Goal: Task Accomplishment & Management: Use online tool/utility

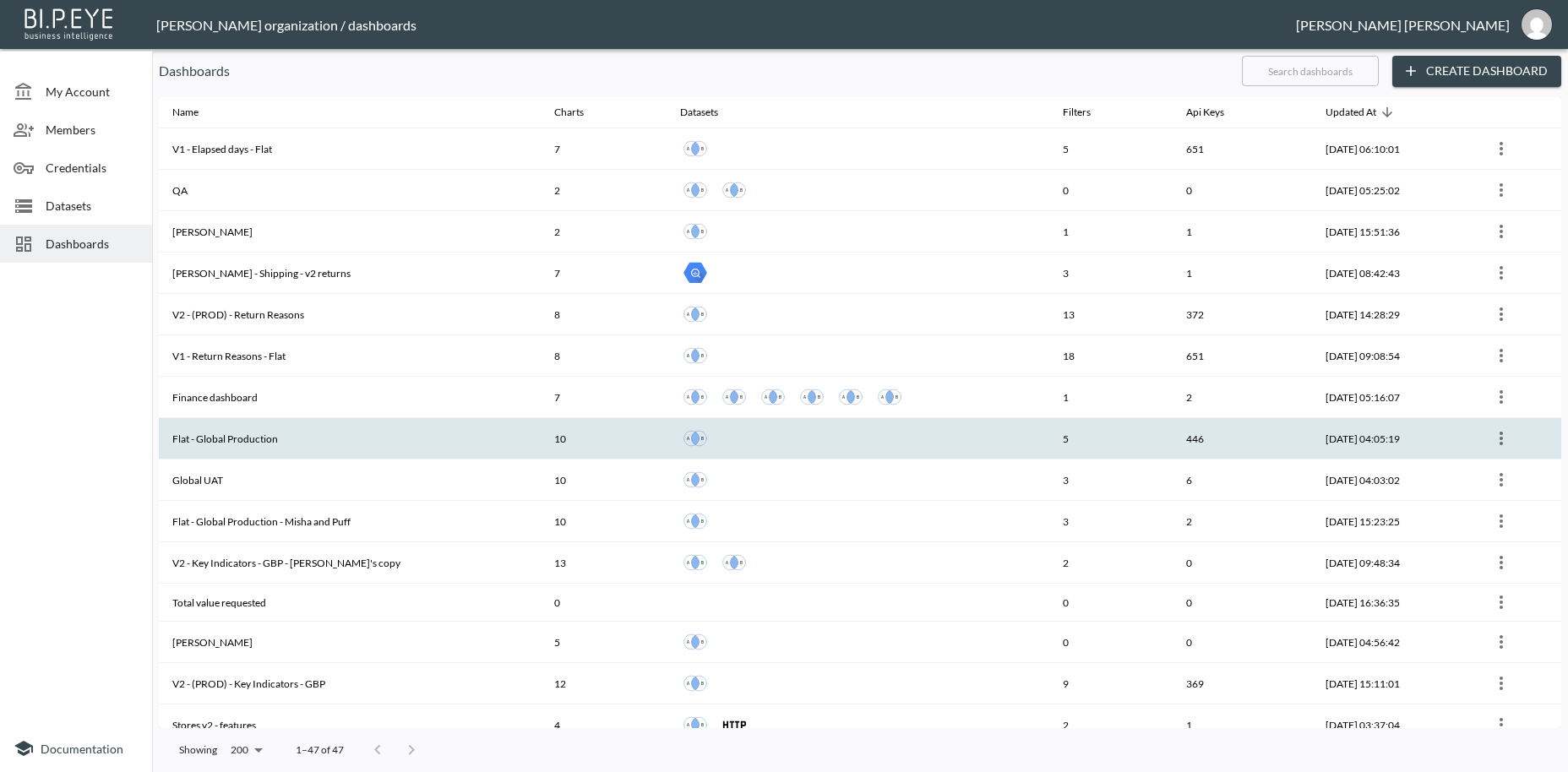
click at [228, 443] on th "Flat - Global Production" at bounding box center [349, 439] width 382 height 42
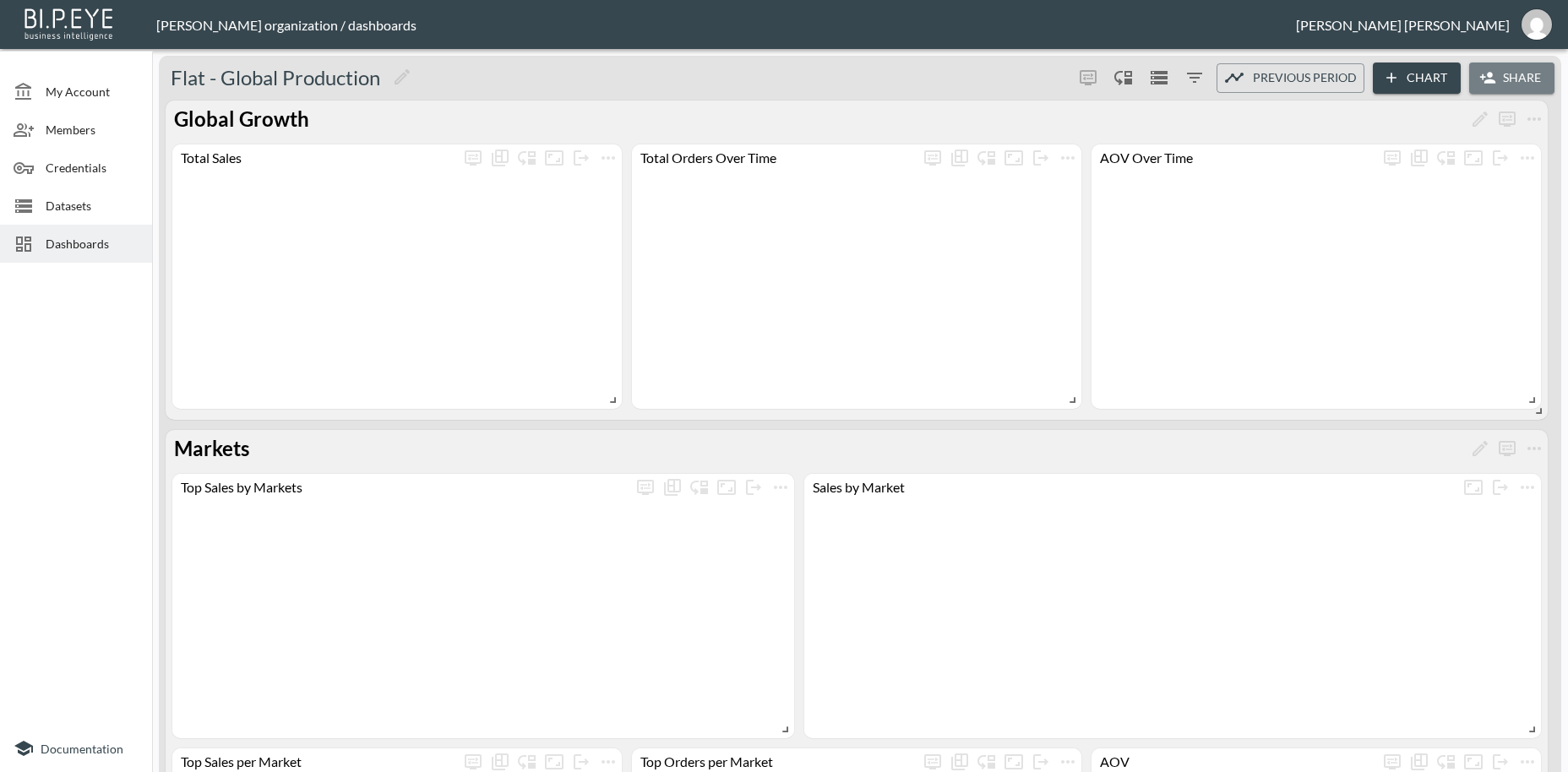
click at [1520, 81] on button "Share" at bounding box center [1511, 78] width 86 height 31
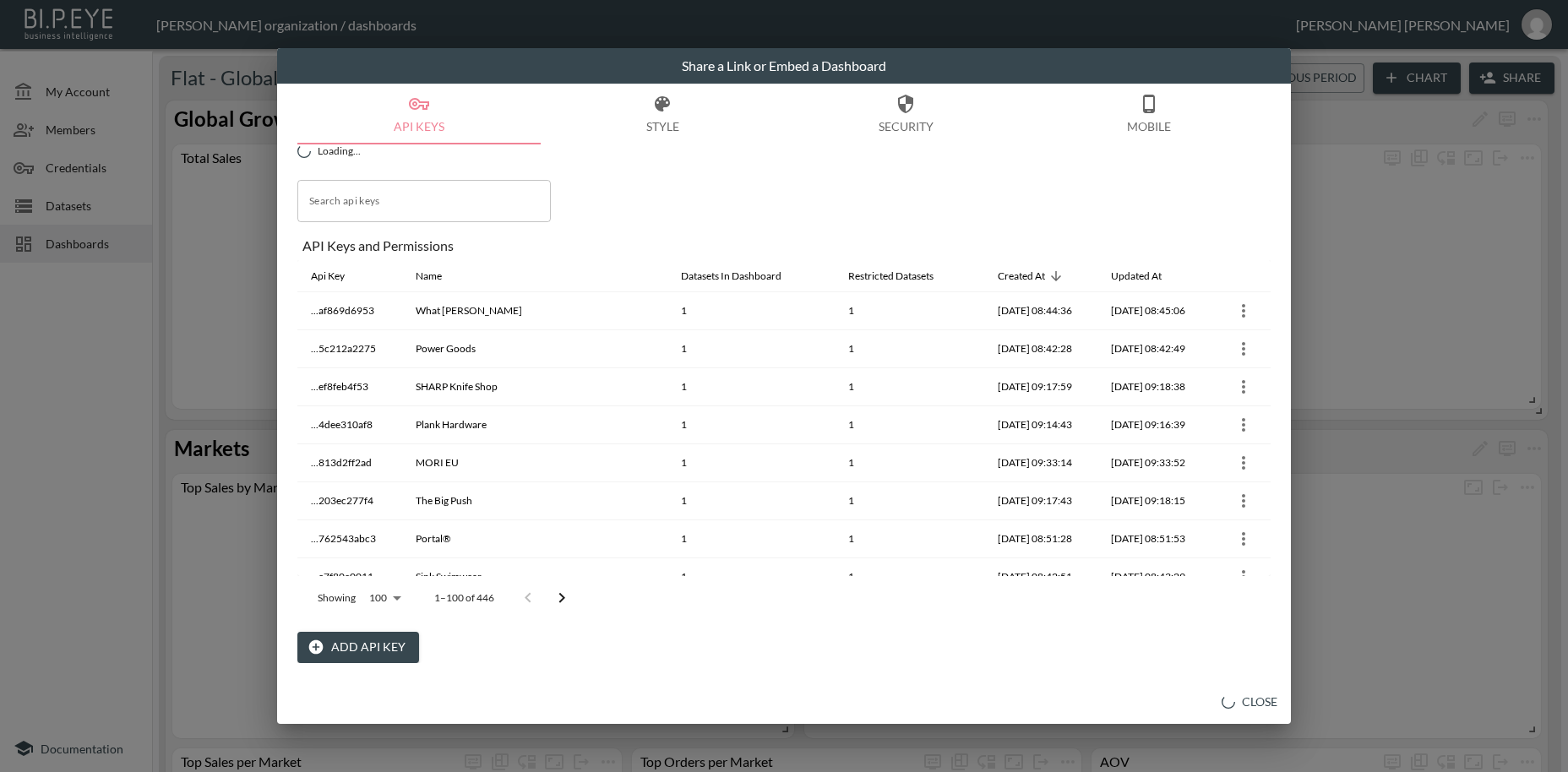
click at [372, 639] on button "Add API Key" at bounding box center [358, 647] width 122 height 31
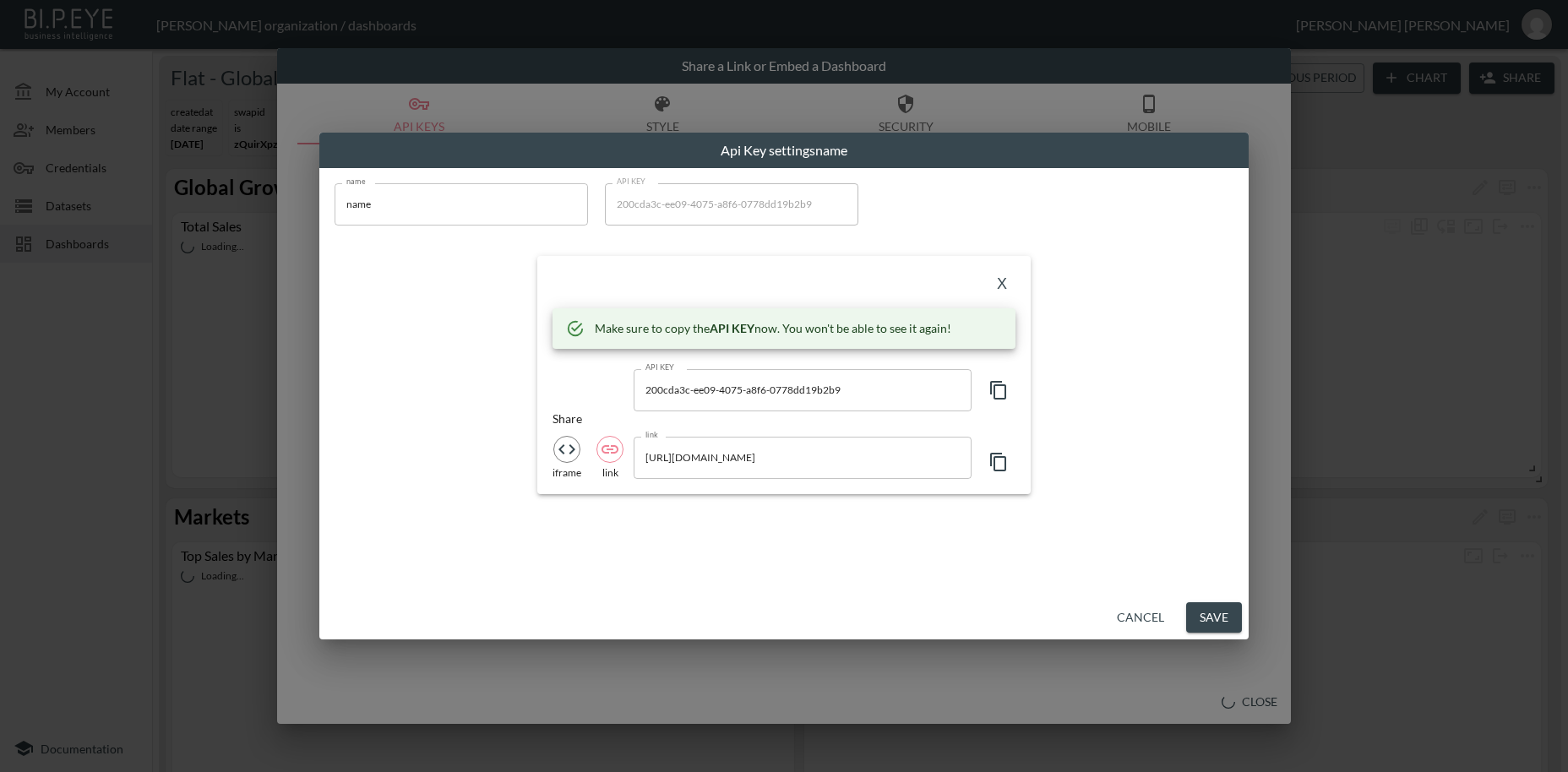
drag, startPoint x: 453, startPoint y: 215, endPoint x: 315, endPoint y: 202, distance: 138.6
click at [335, 202] on input "name" at bounding box center [461, 204] width 253 height 42
paste input "P&Co"
type input "P&Co"
click at [1002, 392] on icon "button" at bounding box center [999, 391] width 20 height 20
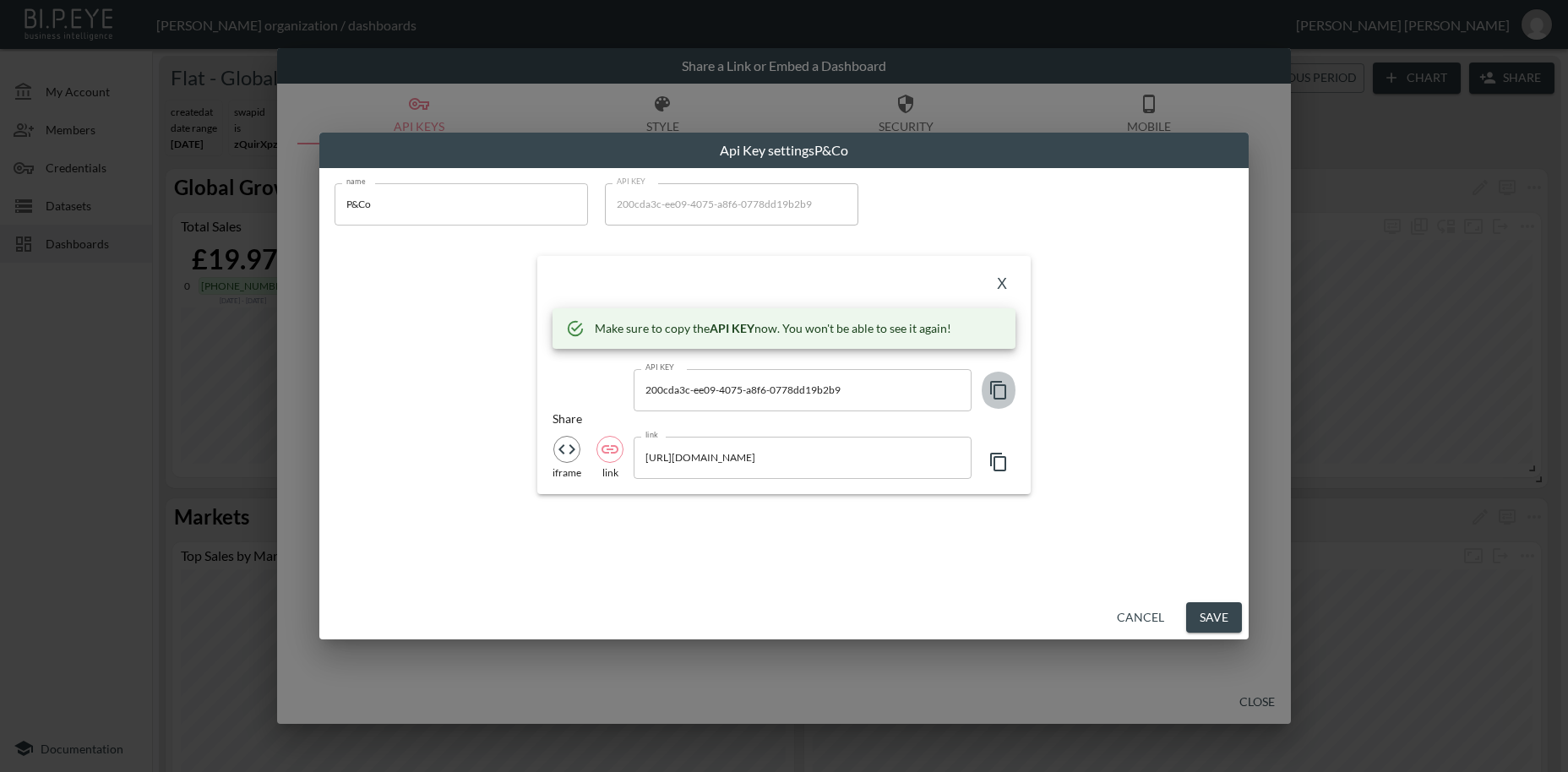
click at [1002, 392] on icon "button" at bounding box center [999, 391] width 20 height 20
click at [1003, 285] on button "X" at bounding box center [1002, 285] width 27 height 27
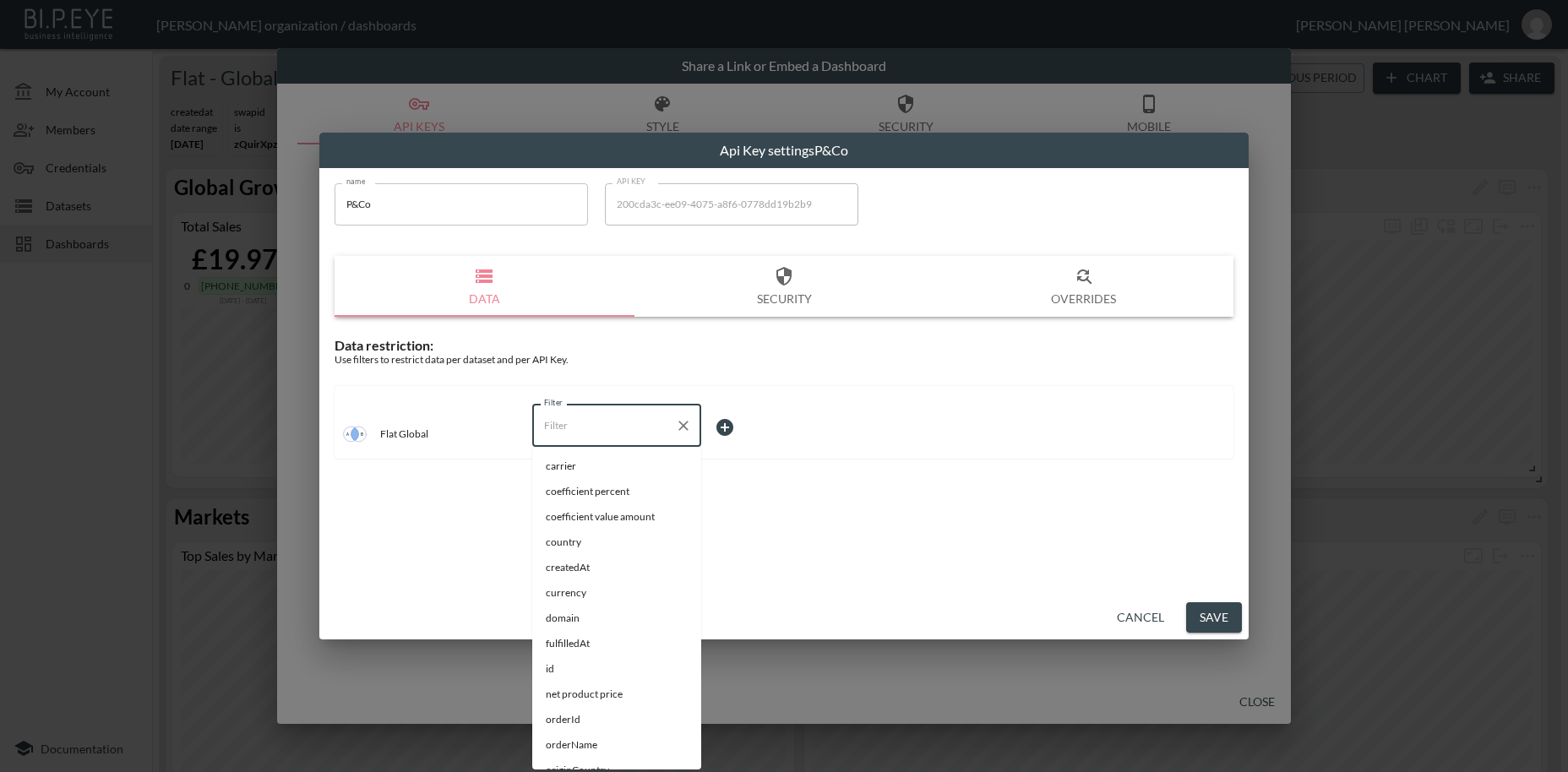
click at [558, 423] on input "Filter" at bounding box center [604, 426] width 129 height 27
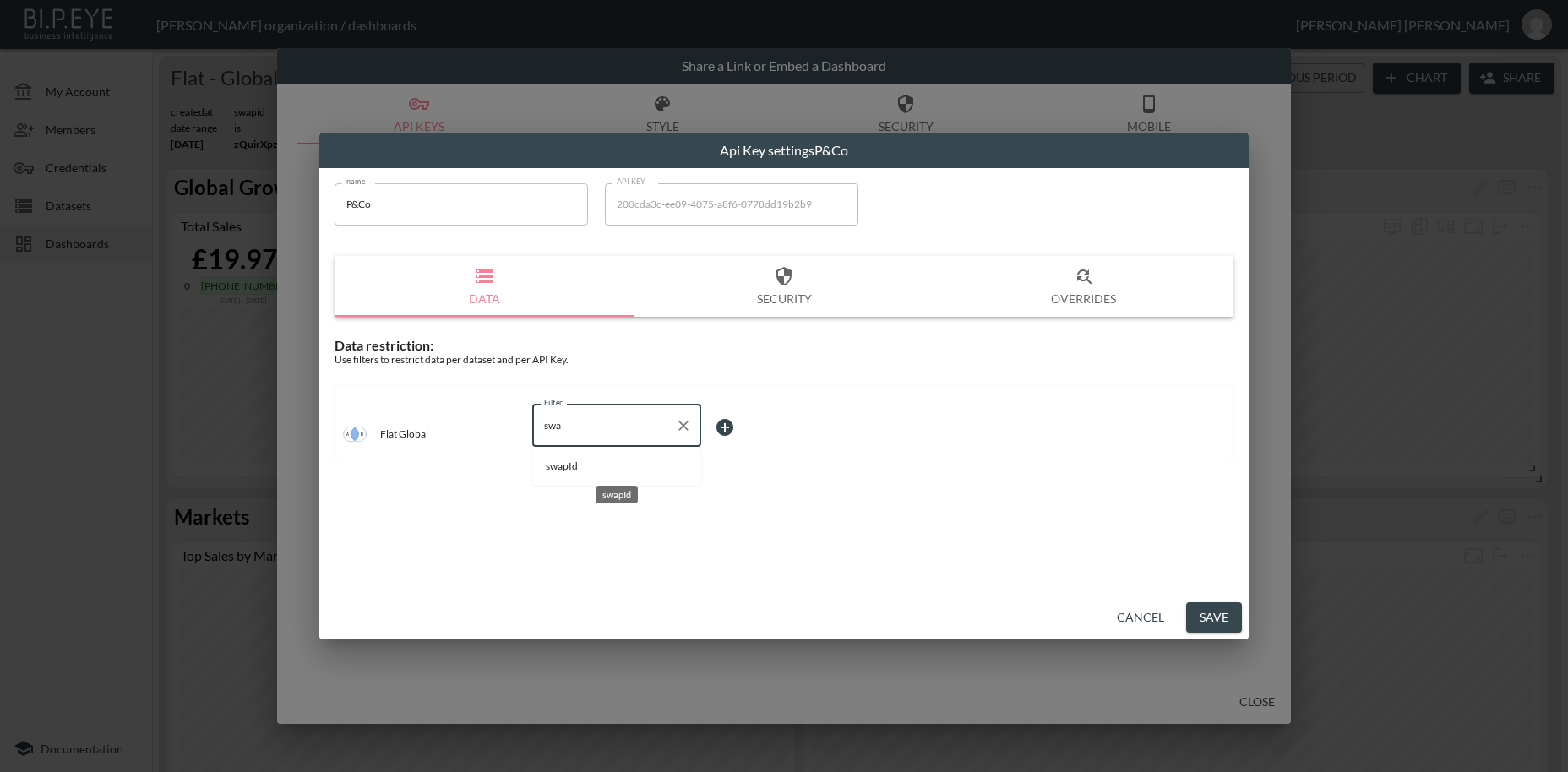
click at [580, 465] on span "swapId" at bounding box center [617, 466] width 142 height 15
type input "swapId"
click at [729, 431] on body "BI.P.EYE, Interactive Analytics Dashboards - app [PERSON_NAME] organization / d…" at bounding box center [784, 386] width 1568 height 772
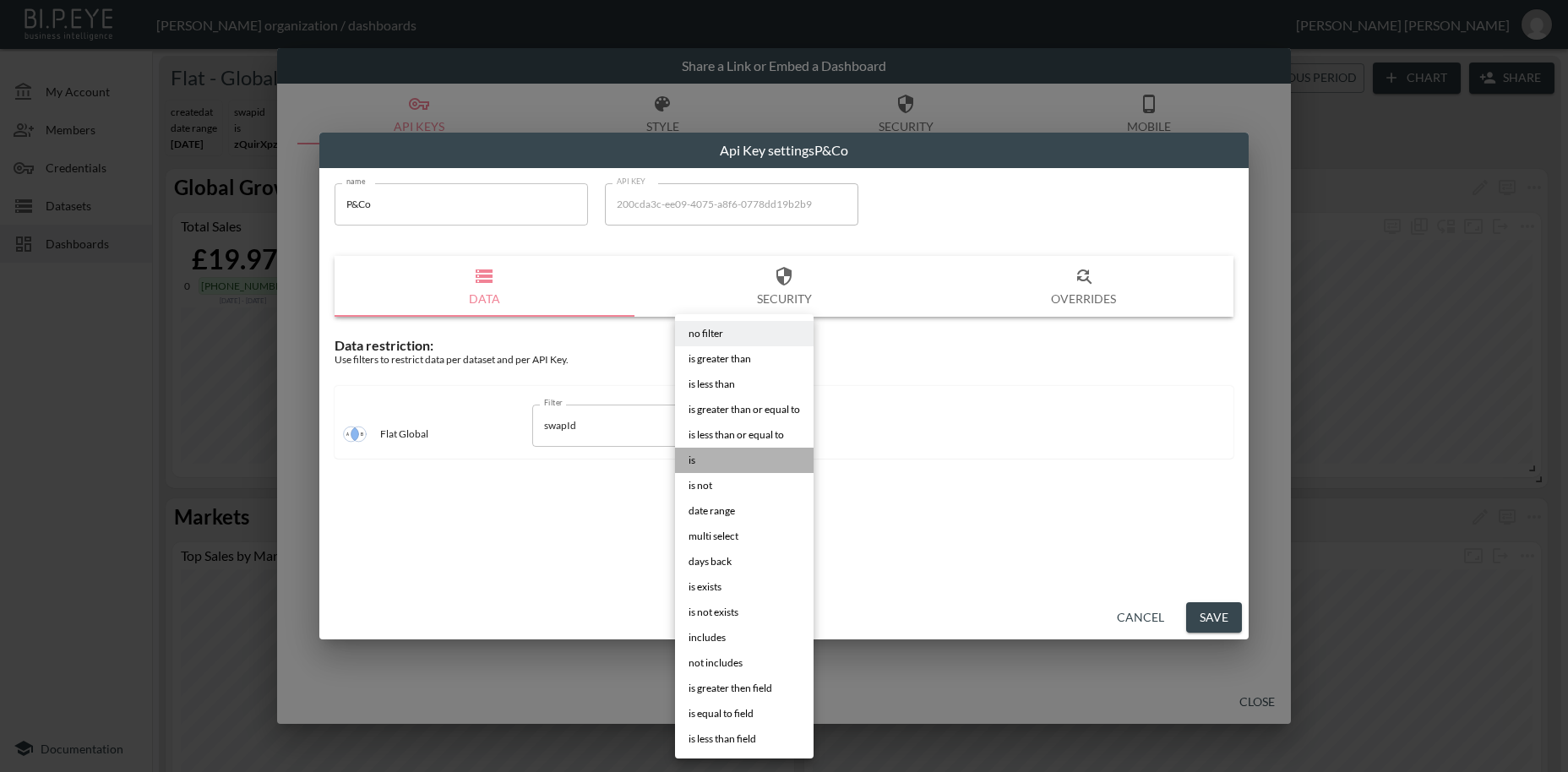
click at [710, 464] on li "is" at bounding box center [745, 460] width 139 height 25
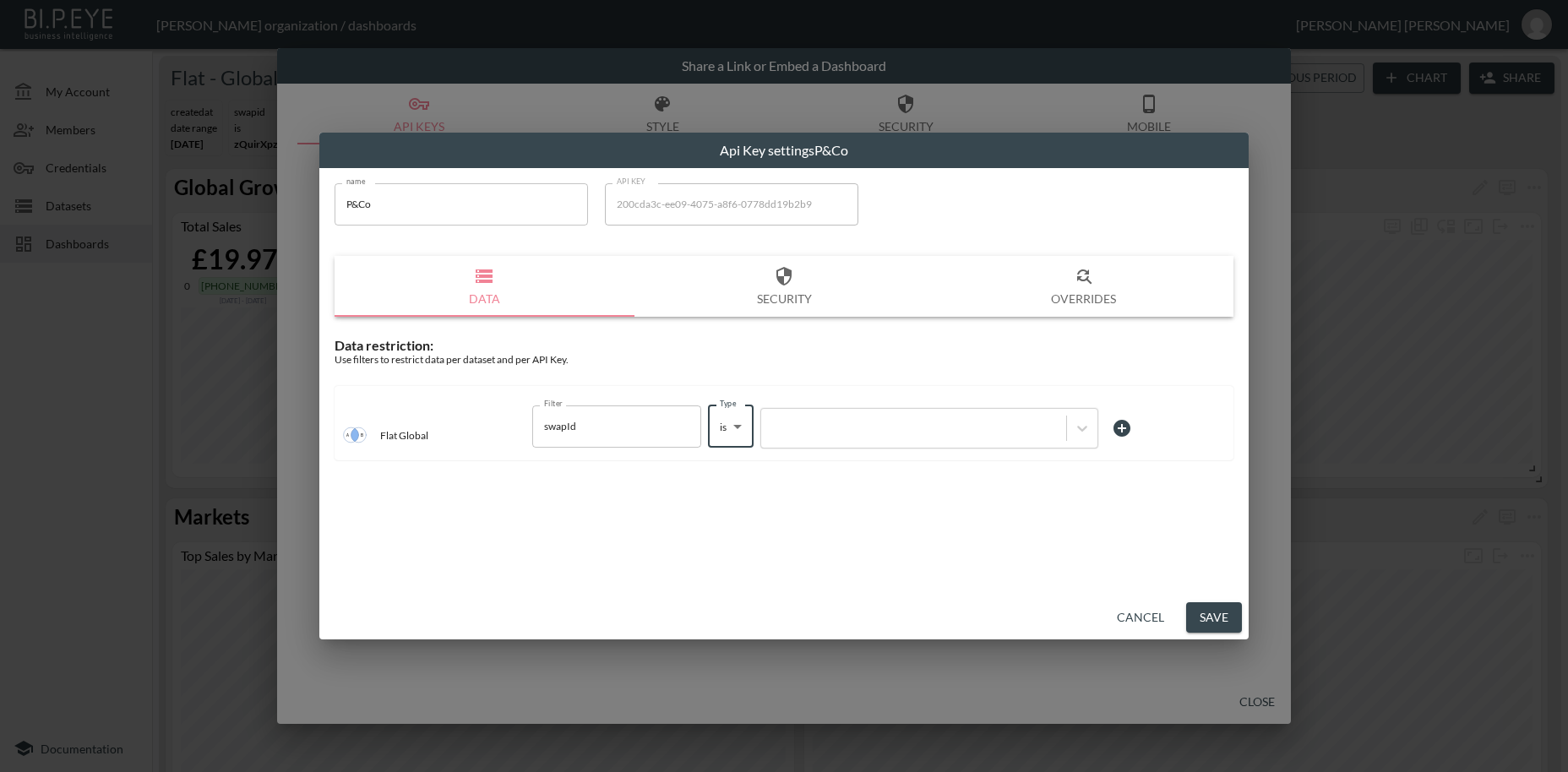
type input "is"
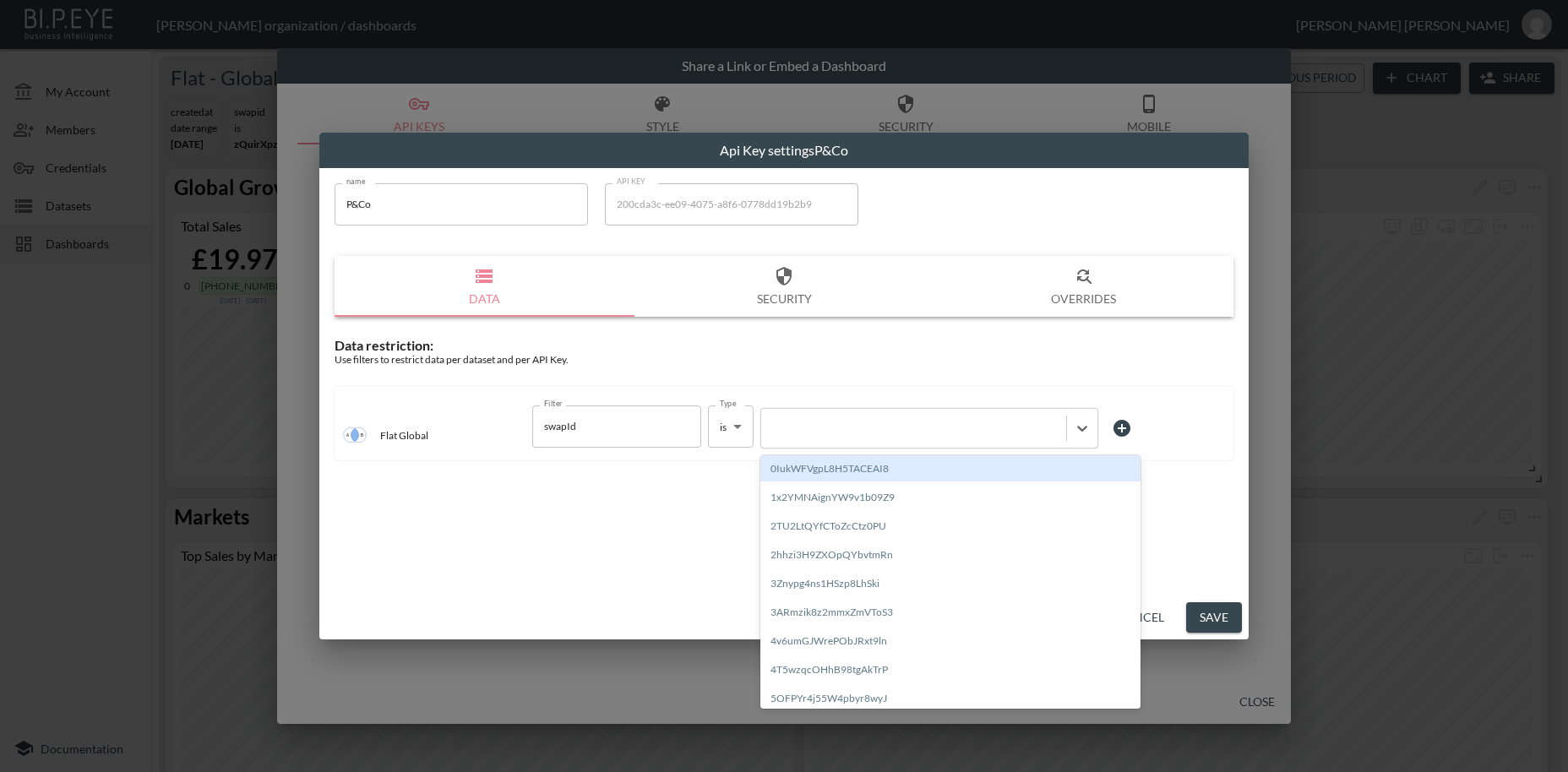
click at [803, 426] on div at bounding box center [913, 428] width 288 height 16
paste input "22Wl0KQZNMpWvGUZUGlo"
type input "22Wl0KQZNMpWvGUZUGlo"
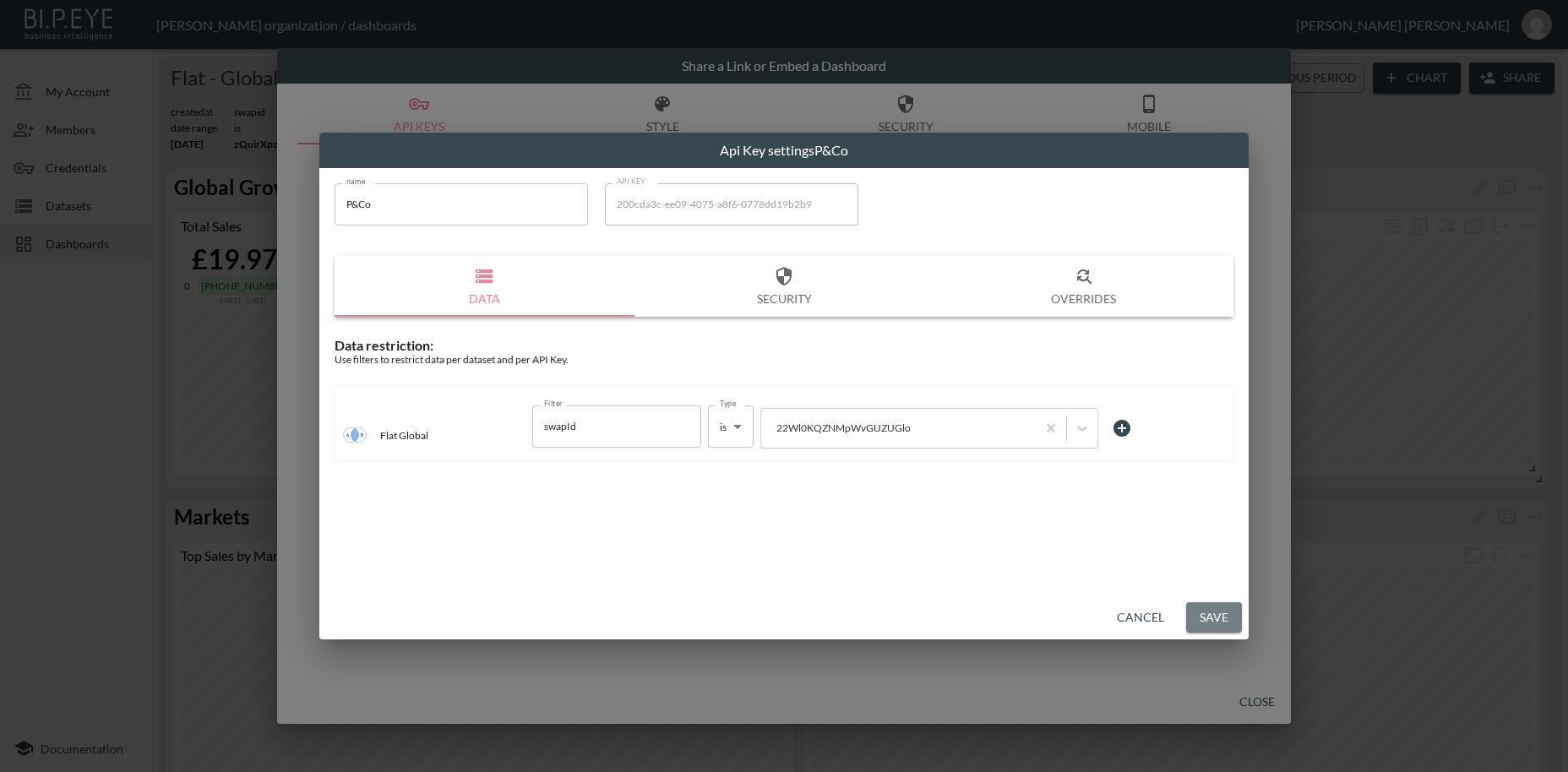
click at [1220, 624] on button "Save" at bounding box center [1214, 618] width 56 height 31
